Goal: Information Seeking & Learning: Compare options

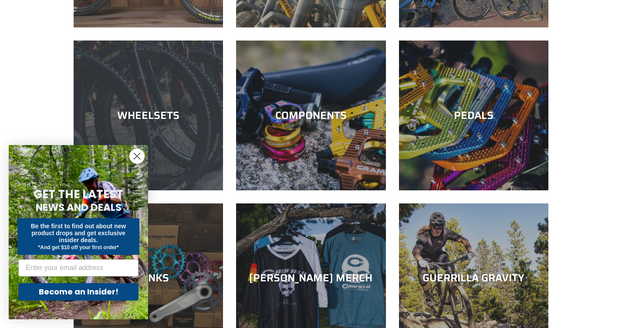
click at [154, 115] on div "WHEELSETS" at bounding box center [148, 115] width 149 height 13
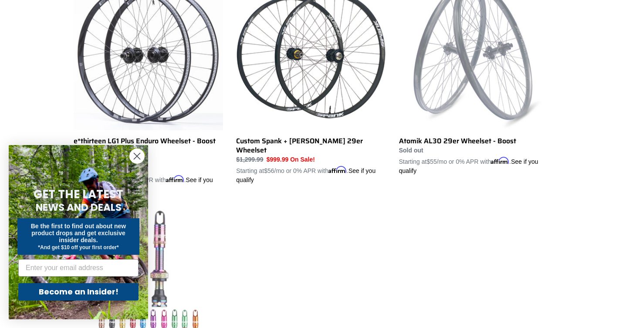
scroll to position [278, 0]
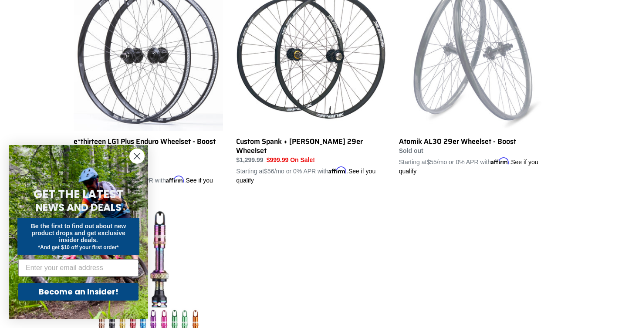
click at [133, 156] on circle "Close dialog" at bounding box center [137, 156] width 14 height 14
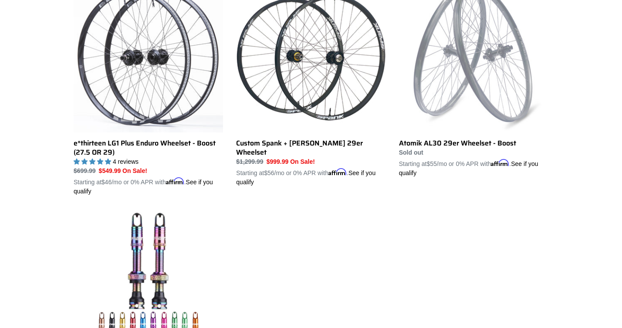
scroll to position [275, 0]
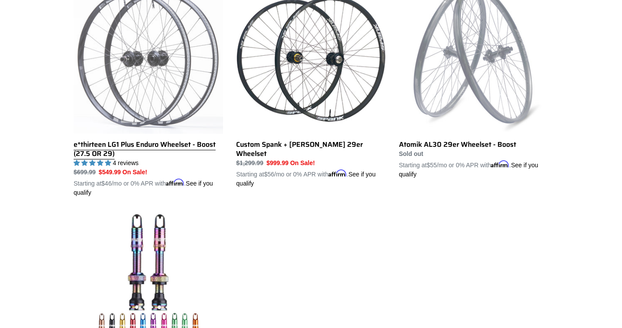
click at [145, 143] on link "e*thirteen LG1 Plus Enduro Wheelset - Boost (27.5 OR 29)" at bounding box center [148, 90] width 149 height 213
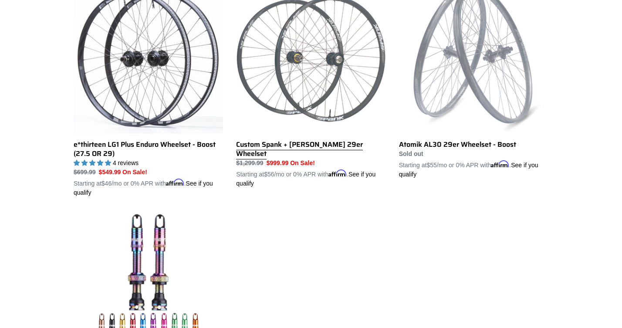
click at [338, 145] on link "Custom Spank + Hadley DH 29er Wheelset" at bounding box center [310, 86] width 149 height 204
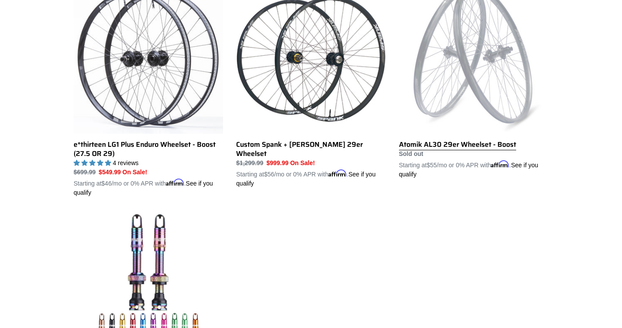
click at [482, 147] on link "Atomik AL30 29er Wheelset - Boost" at bounding box center [473, 81] width 149 height 195
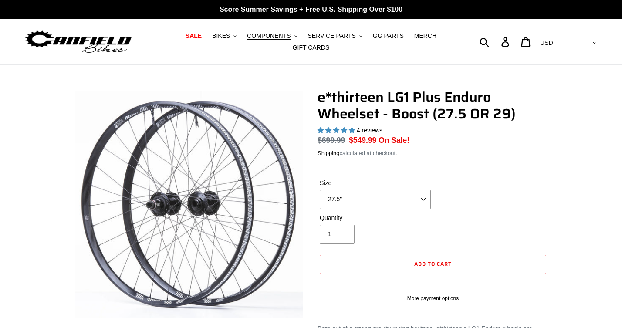
select select "highest-rating"
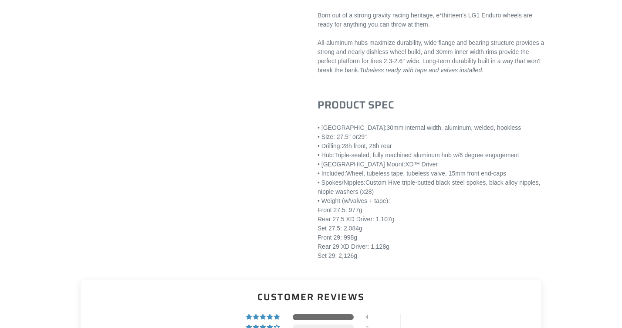
scroll to position [327, 0]
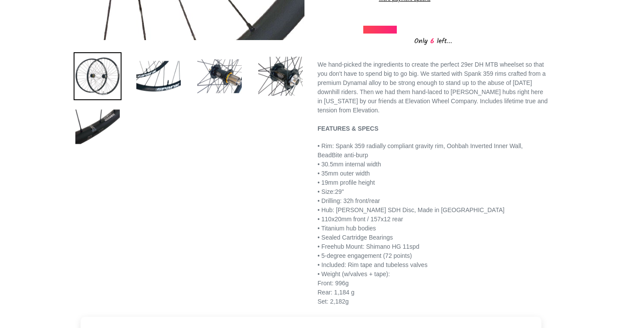
scroll to position [294, 0]
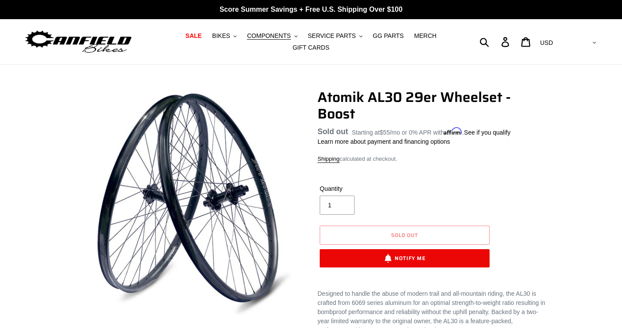
click at [111, 46] on img at bounding box center [78, 41] width 109 height 27
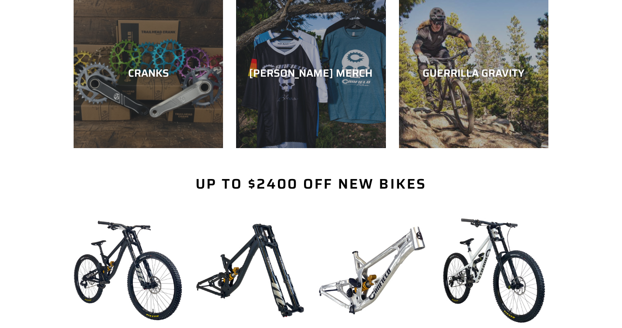
scroll to position [417, 0]
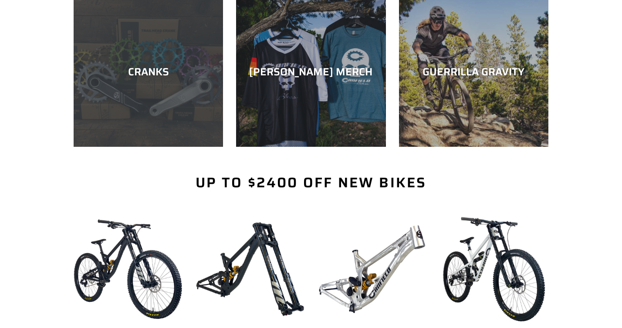
click at [195, 147] on div "CRANKS" at bounding box center [148, 147] width 149 height 0
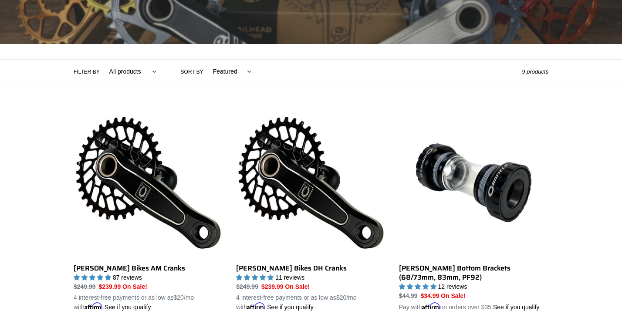
scroll to position [153, 0]
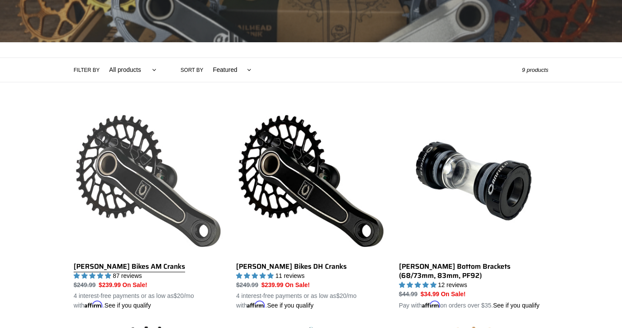
click at [130, 267] on link "[PERSON_NAME] Bikes AM Cranks" at bounding box center [148, 208] width 149 height 204
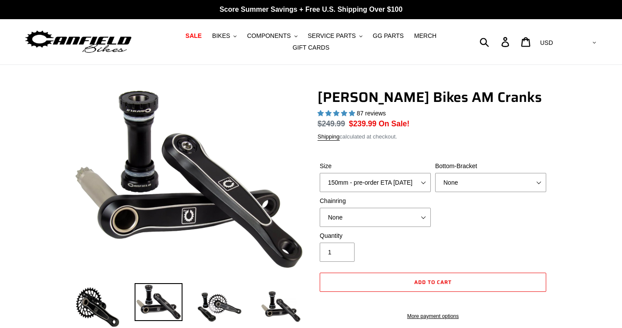
select select "highest-rating"
